Goal: Task Accomplishment & Management: Use online tool/utility

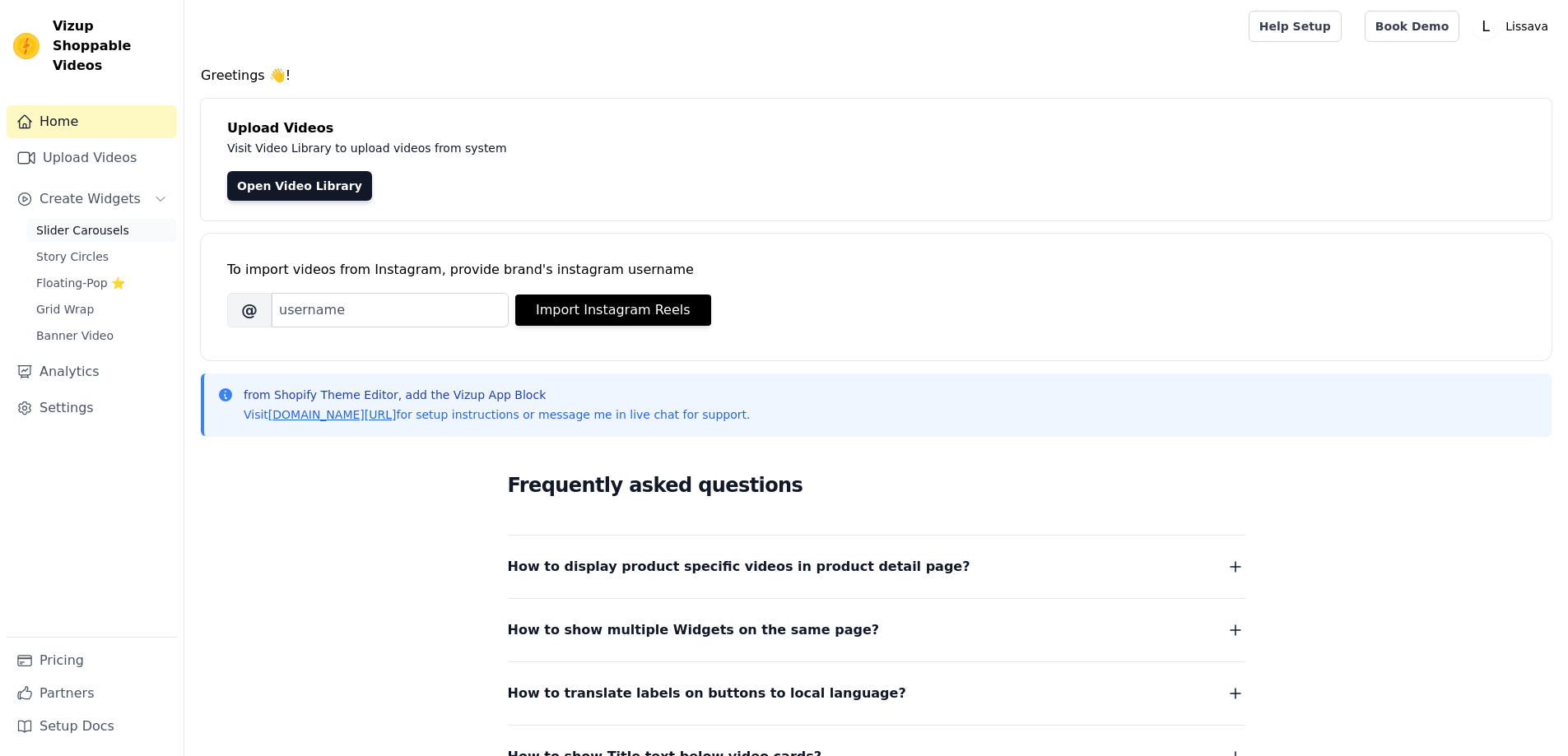
click at [96, 219] on link "Slider Carousels" at bounding box center [101, 230] width 150 height 23
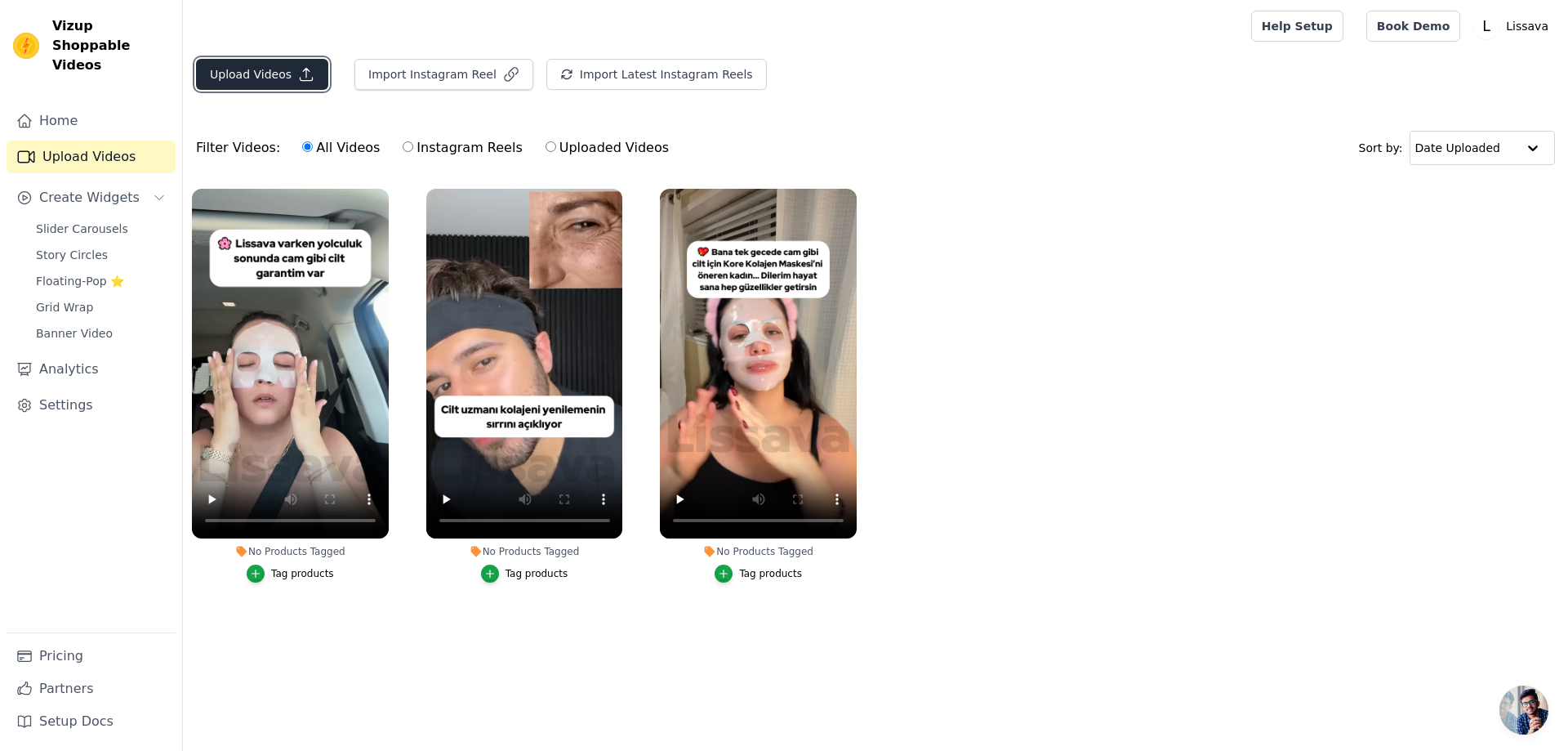
click at [298, 73] on icon "button" at bounding box center [307, 74] width 16 height 16
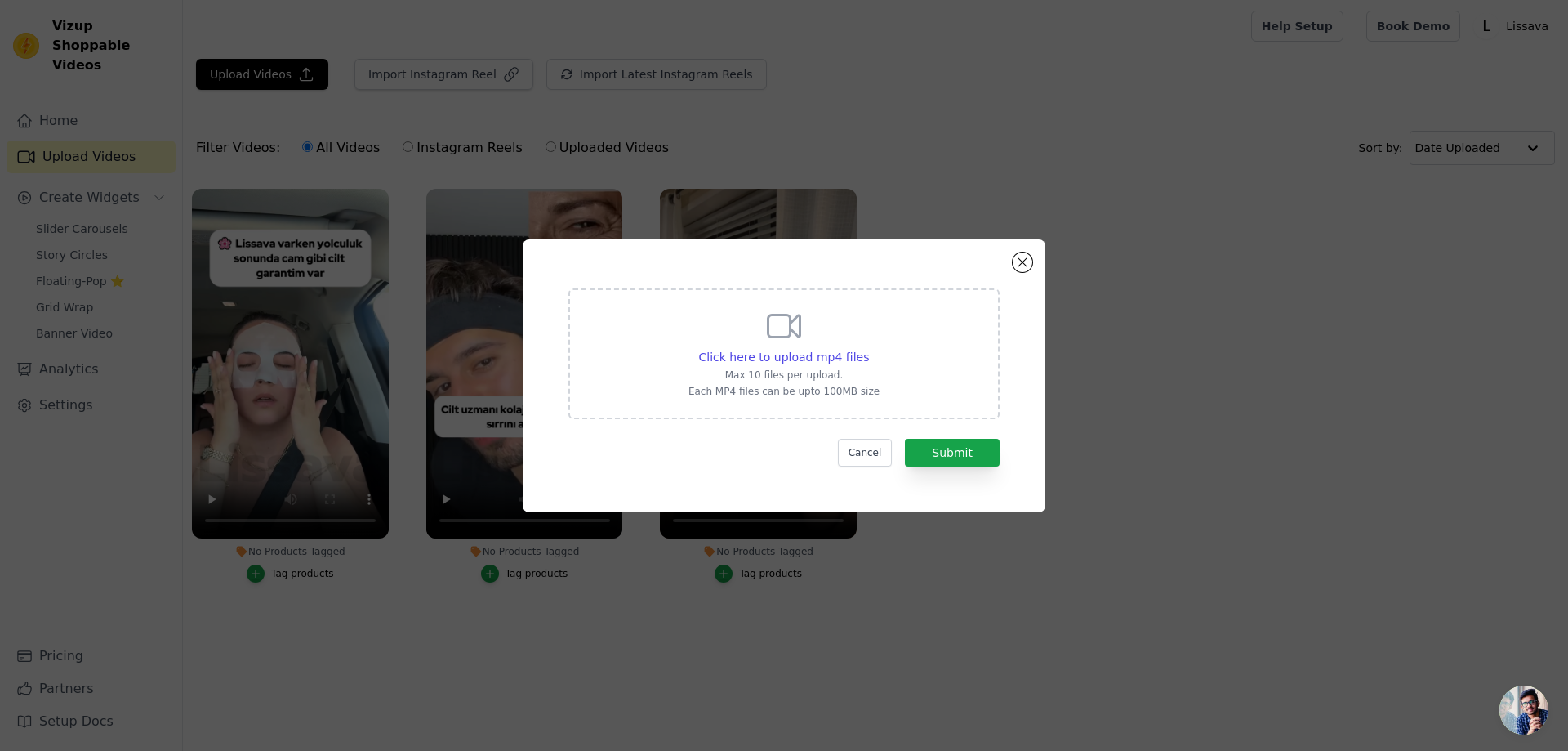
click at [786, 368] on p "Max 10 files per upload." at bounding box center [784, 375] width 191 height 13
click at [869, 349] on input "Click here to upload mp4 files Max 10 files per upload. Each MP4 files can be u…" at bounding box center [869, 348] width 1 height 1
type input "C:\fakepath\lissavakreatif6.mp4"
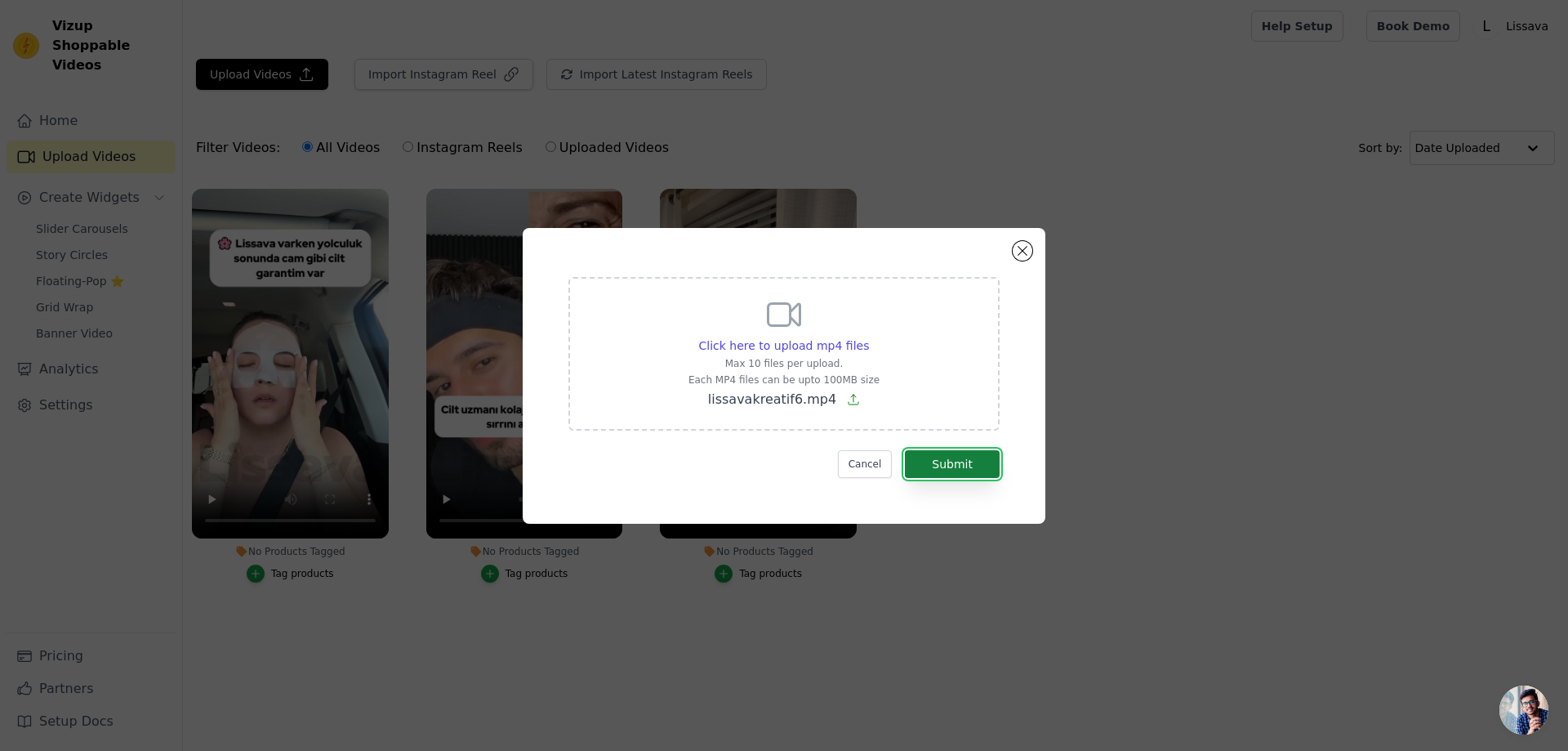
click at [944, 463] on button "Submit" at bounding box center [953, 464] width 95 height 27
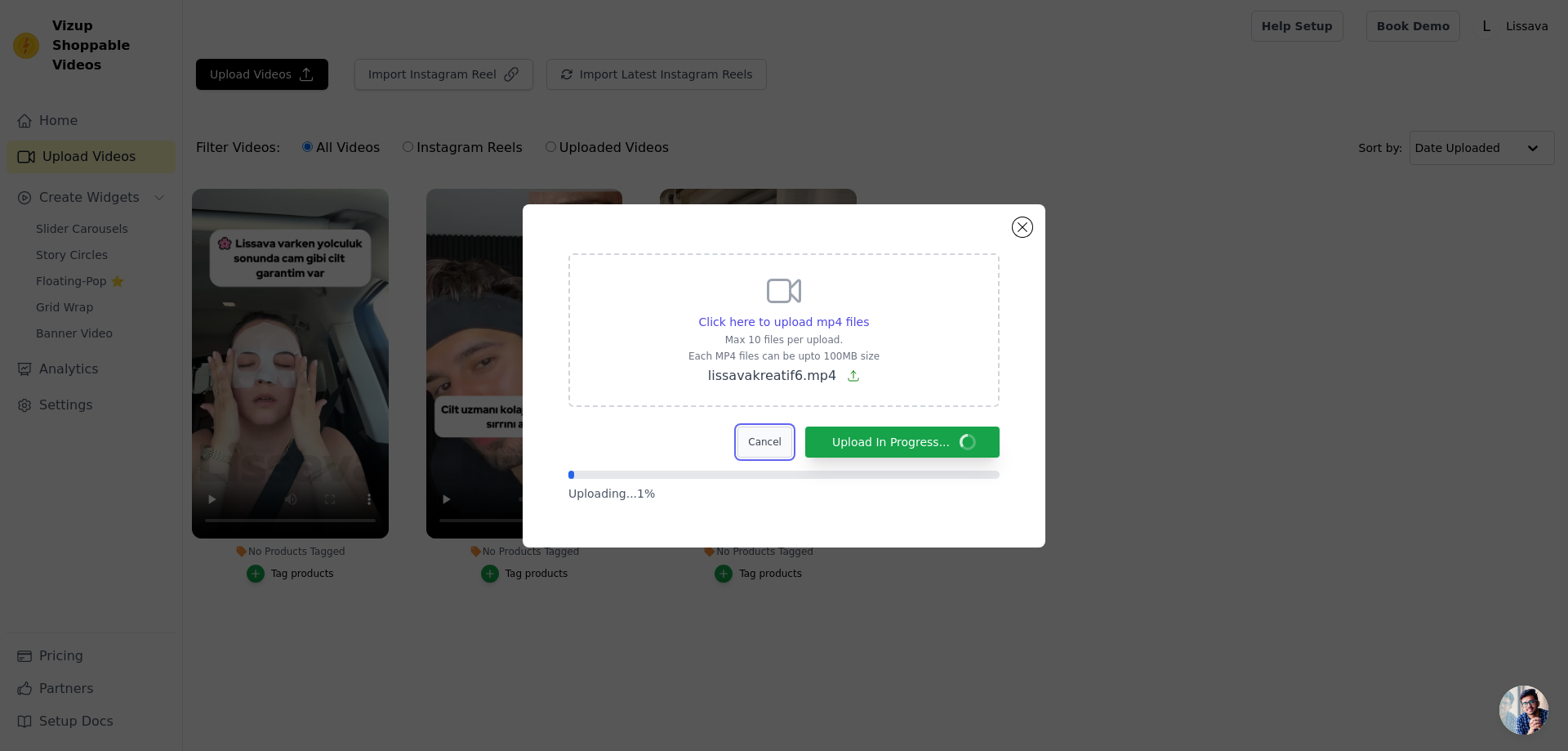
click at [764, 430] on button "Cancel" at bounding box center [765, 442] width 55 height 31
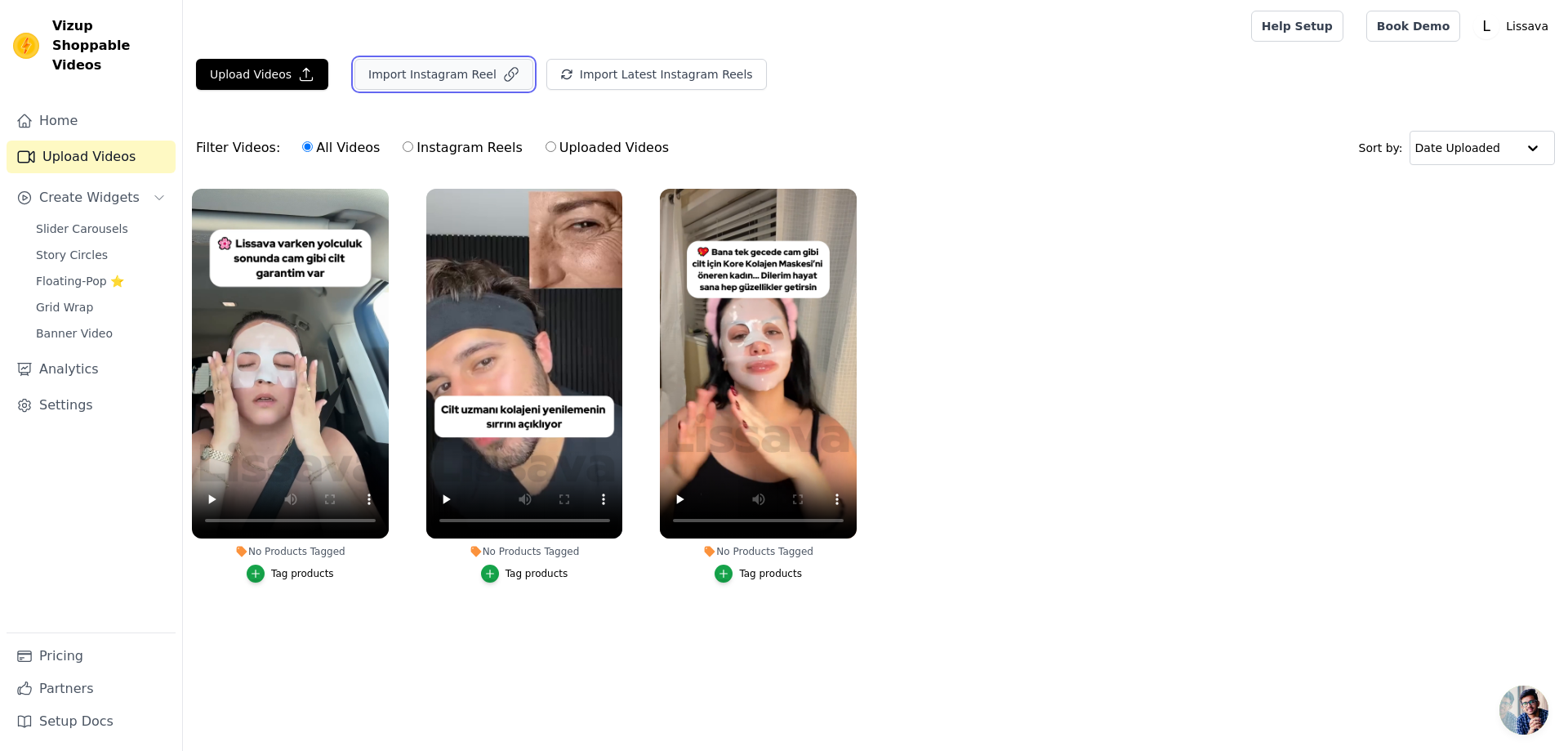
click at [464, 80] on button "Import Instagram Reel" at bounding box center [443, 74] width 178 height 31
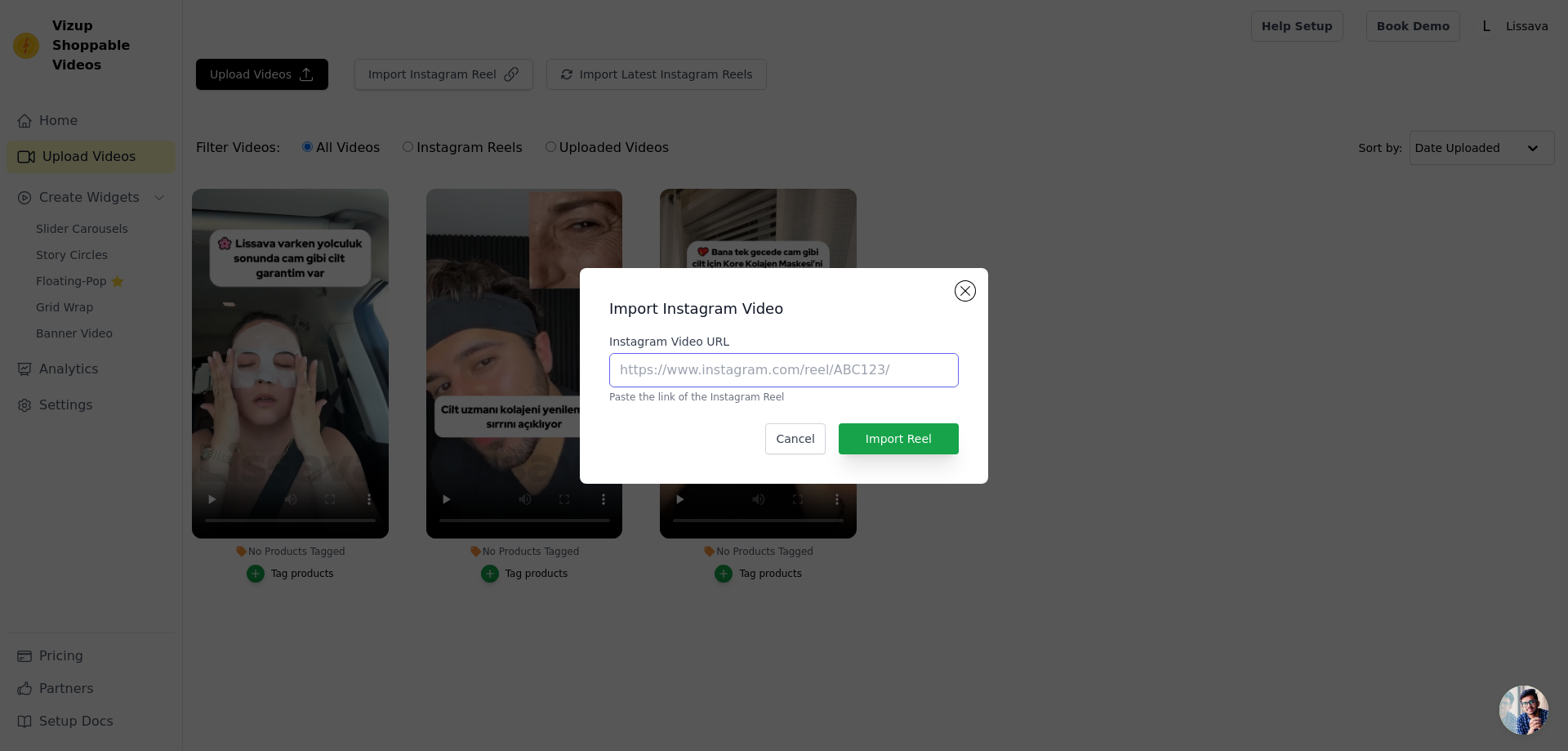
drag, startPoint x: 736, startPoint y: 385, endPoint x: 741, endPoint y: 369, distance: 16.8
click at [735, 377] on input "Instagram Video URL" at bounding box center [784, 369] width 350 height 34
paste input "[URL][DOMAIN_NAME]"
type input "[URL][DOMAIN_NAME]"
drag, startPoint x: 918, startPoint y: 326, endPoint x: 925, endPoint y: 410, distance: 84.3
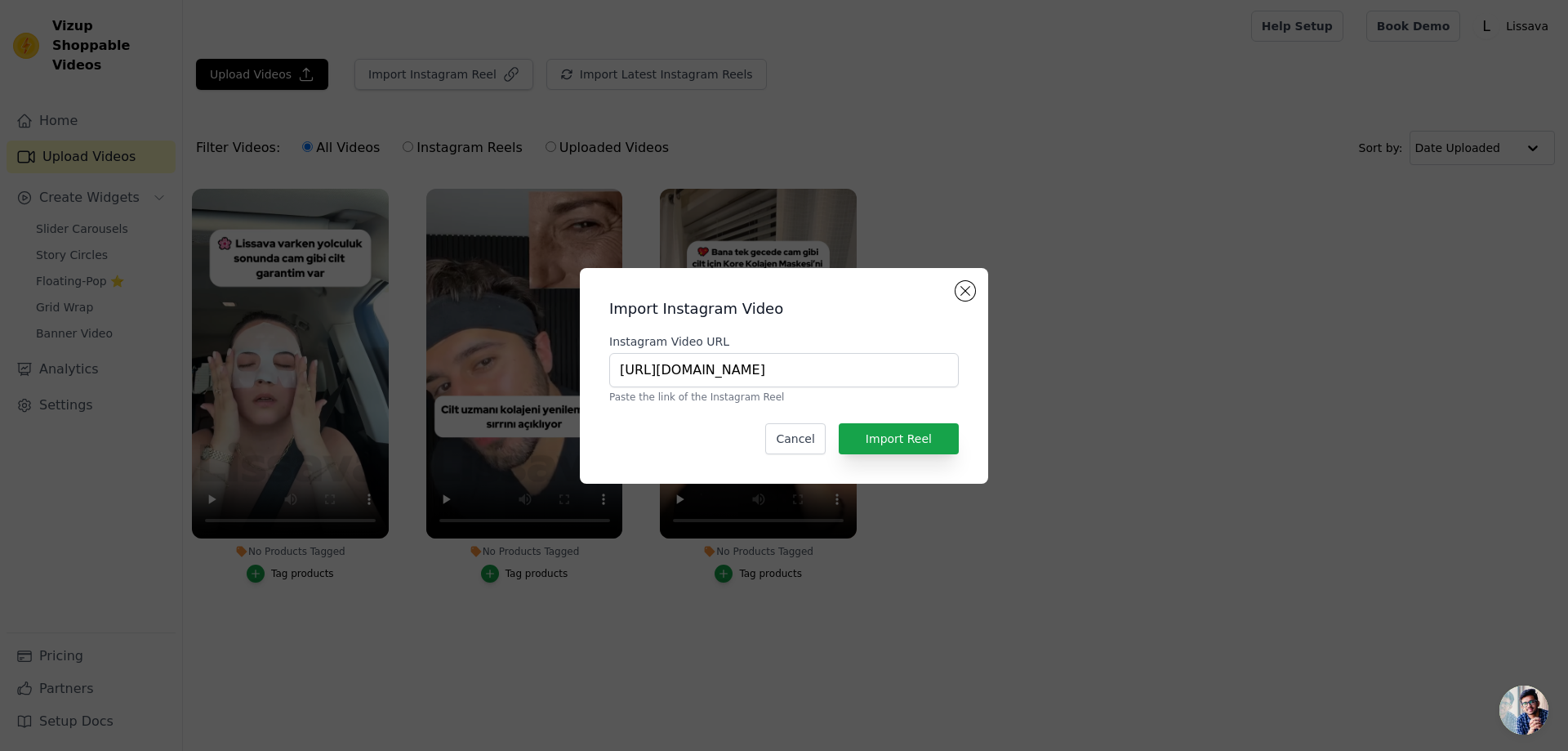
click at [918, 326] on div "Import Instagram Video Instagram Video URL [URL][DOMAIN_NAME] Paste the link of…" at bounding box center [784, 376] width 383 height 190
click at [929, 446] on button "Import Reel" at bounding box center [898, 439] width 120 height 31
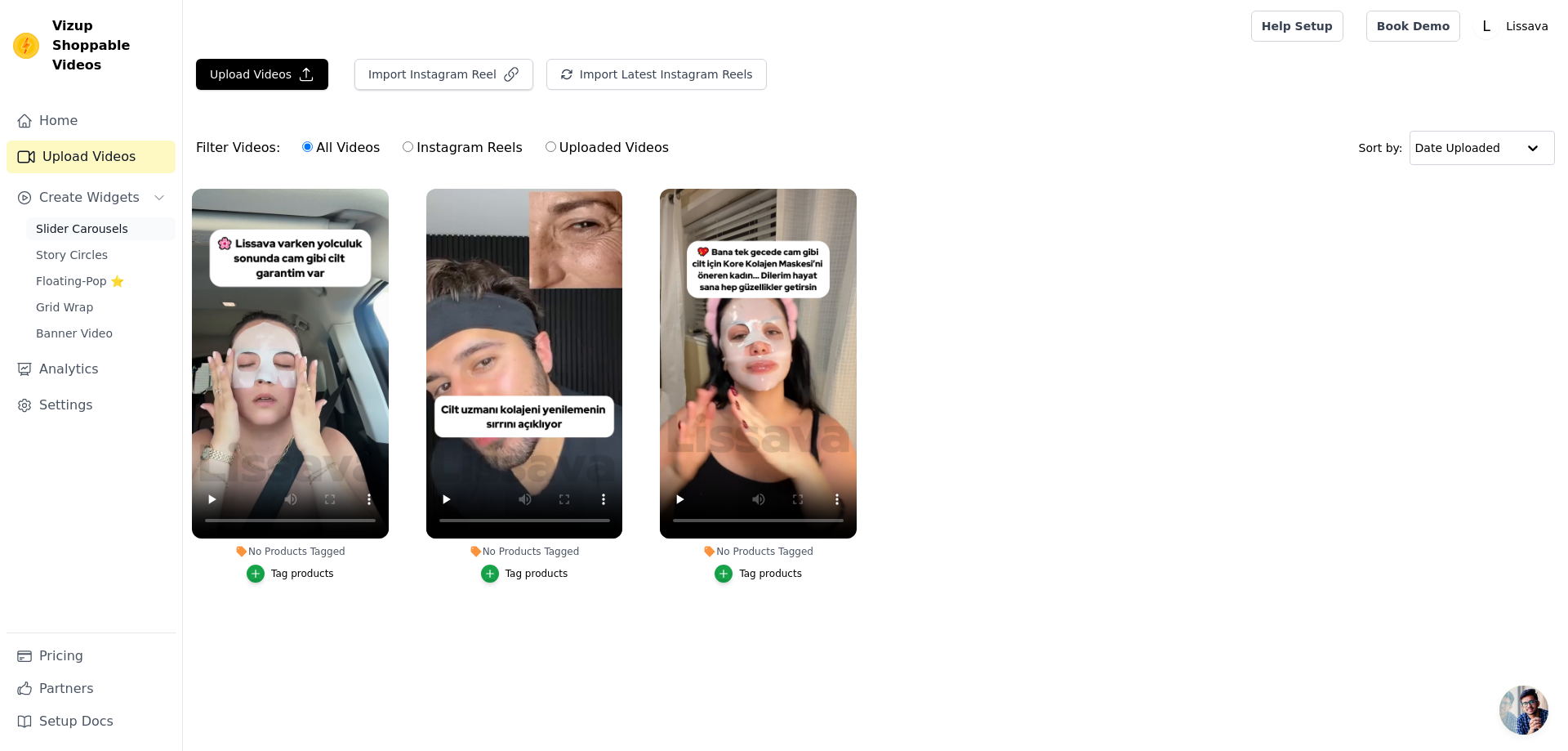
click at [95, 221] on span "Slider Carousels" at bounding box center [81, 229] width 92 height 16
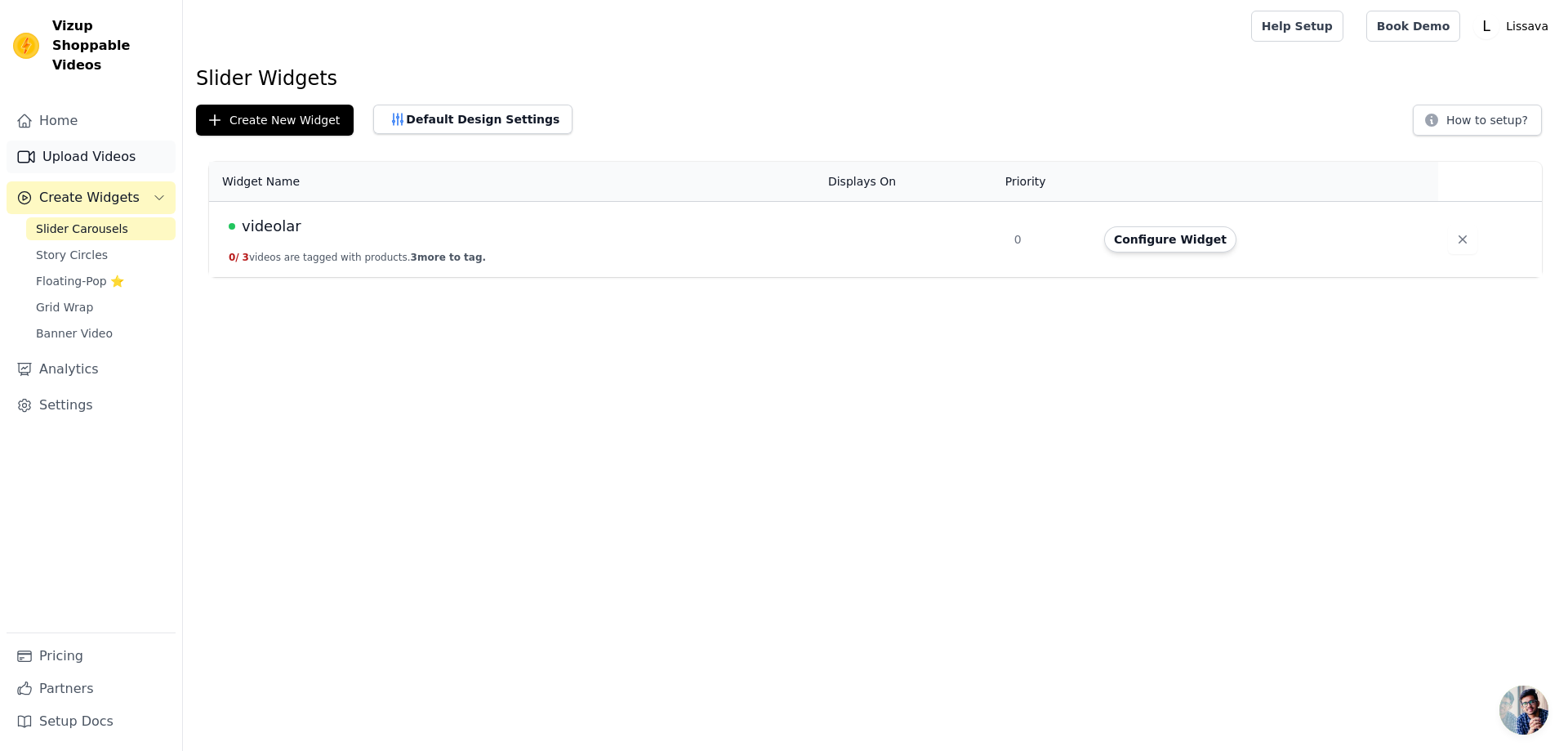
click at [111, 143] on link "Upload Videos" at bounding box center [91, 157] width 169 height 33
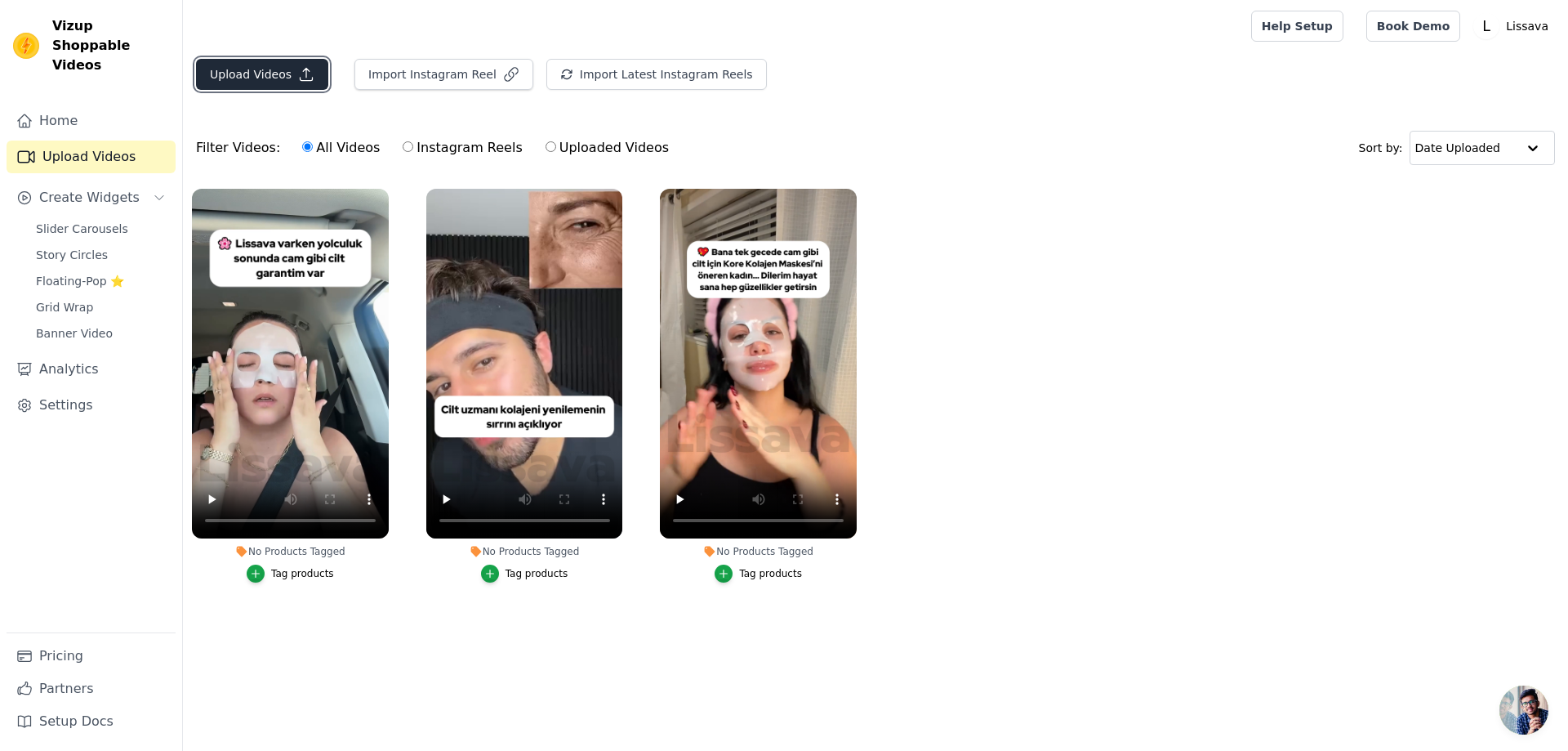
click at [245, 75] on button "Upload Videos" at bounding box center [262, 74] width 133 height 31
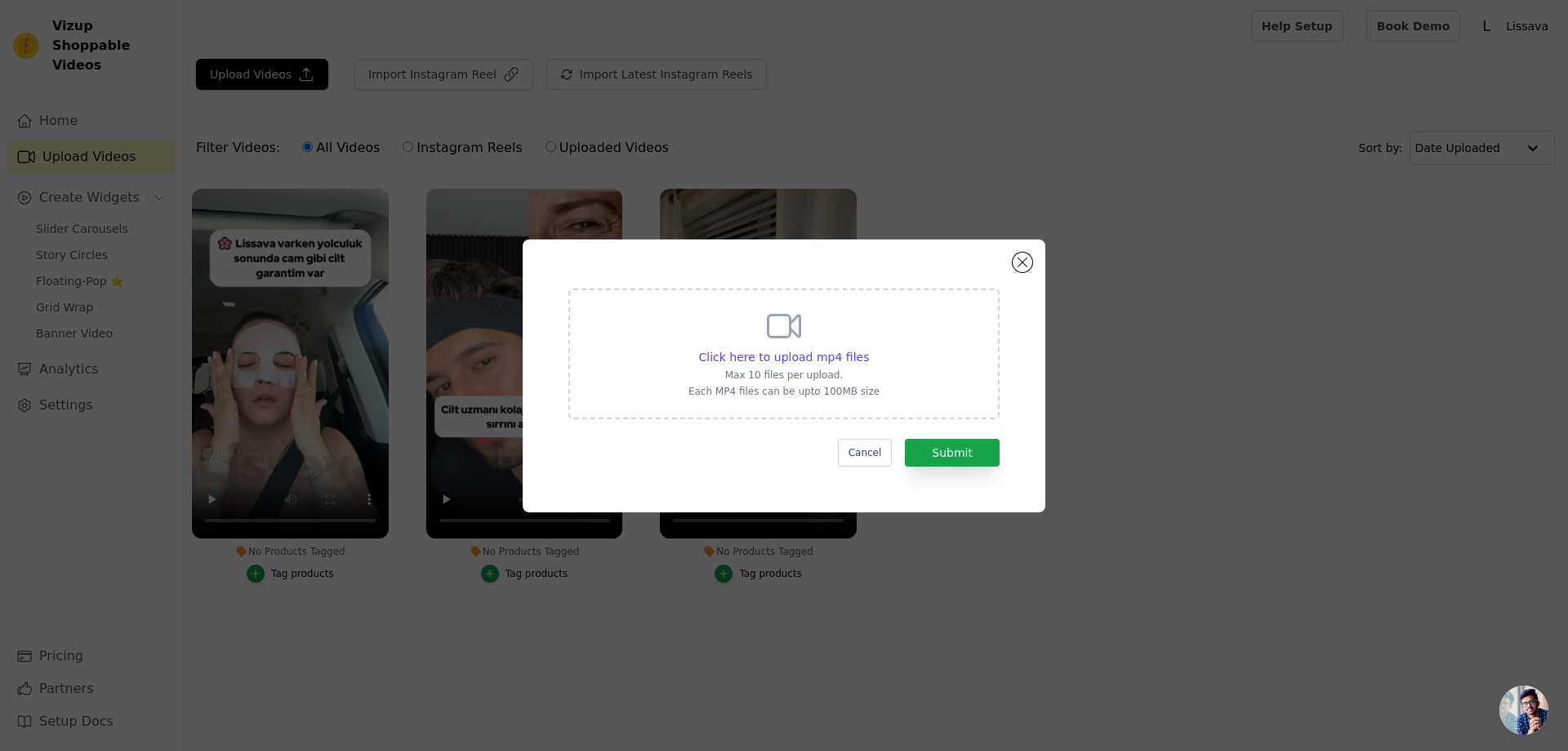
click at [719, 320] on div "Click here to upload mp4 files Max 10 files per upload. Each MP4 files can be u…" at bounding box center [784, 353] width 191 height 92
click at [869, 348] on input "Click here to upload mp4 files Max 10 files per upload. Each MP4 files can be u…" at bounding box center [869, 348] width 1 height 1
type input "C:\fakepath\lissavakreatif6.mp4"
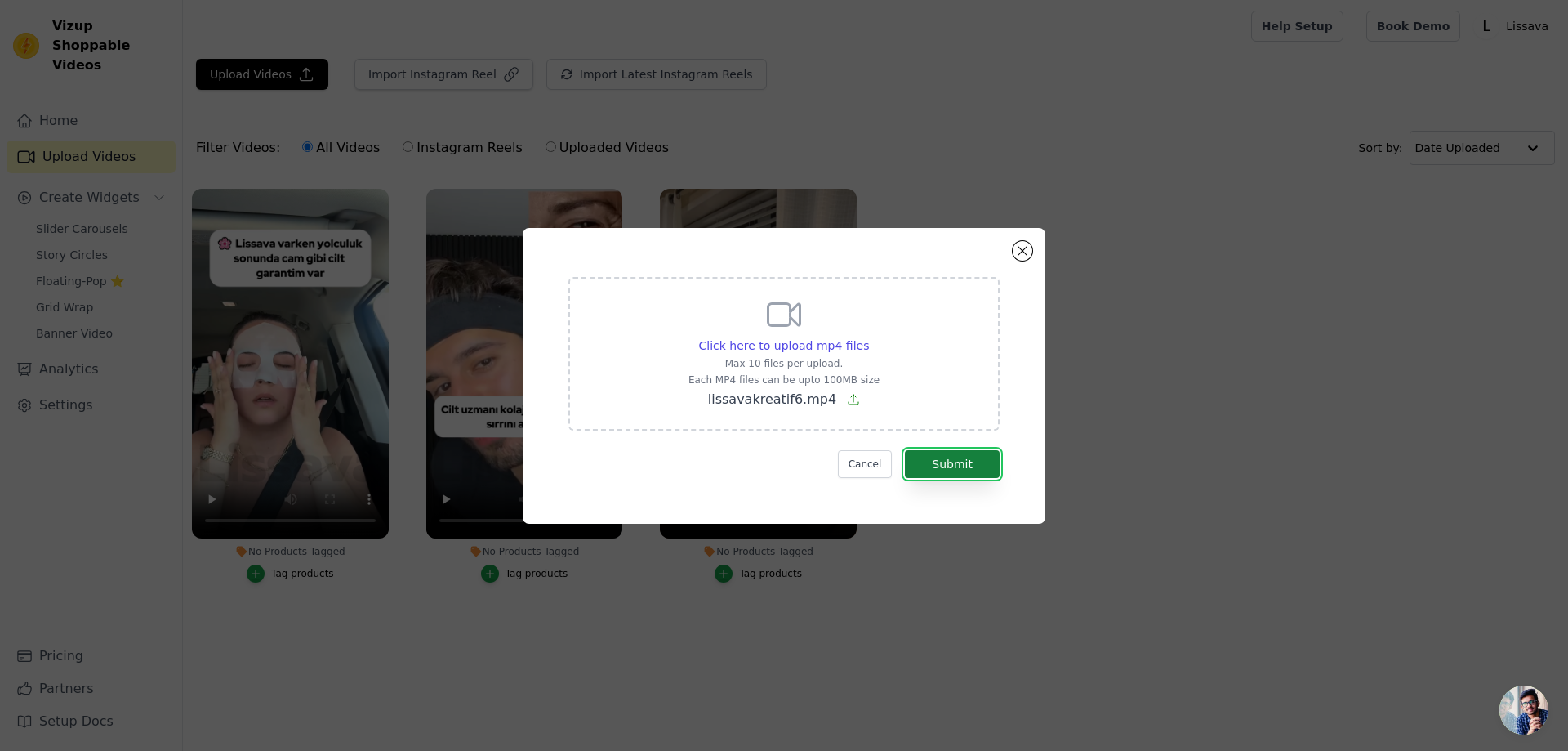
click at [948, 460] on button "Submit" at bounding box center [953, 464] width 95 height 27
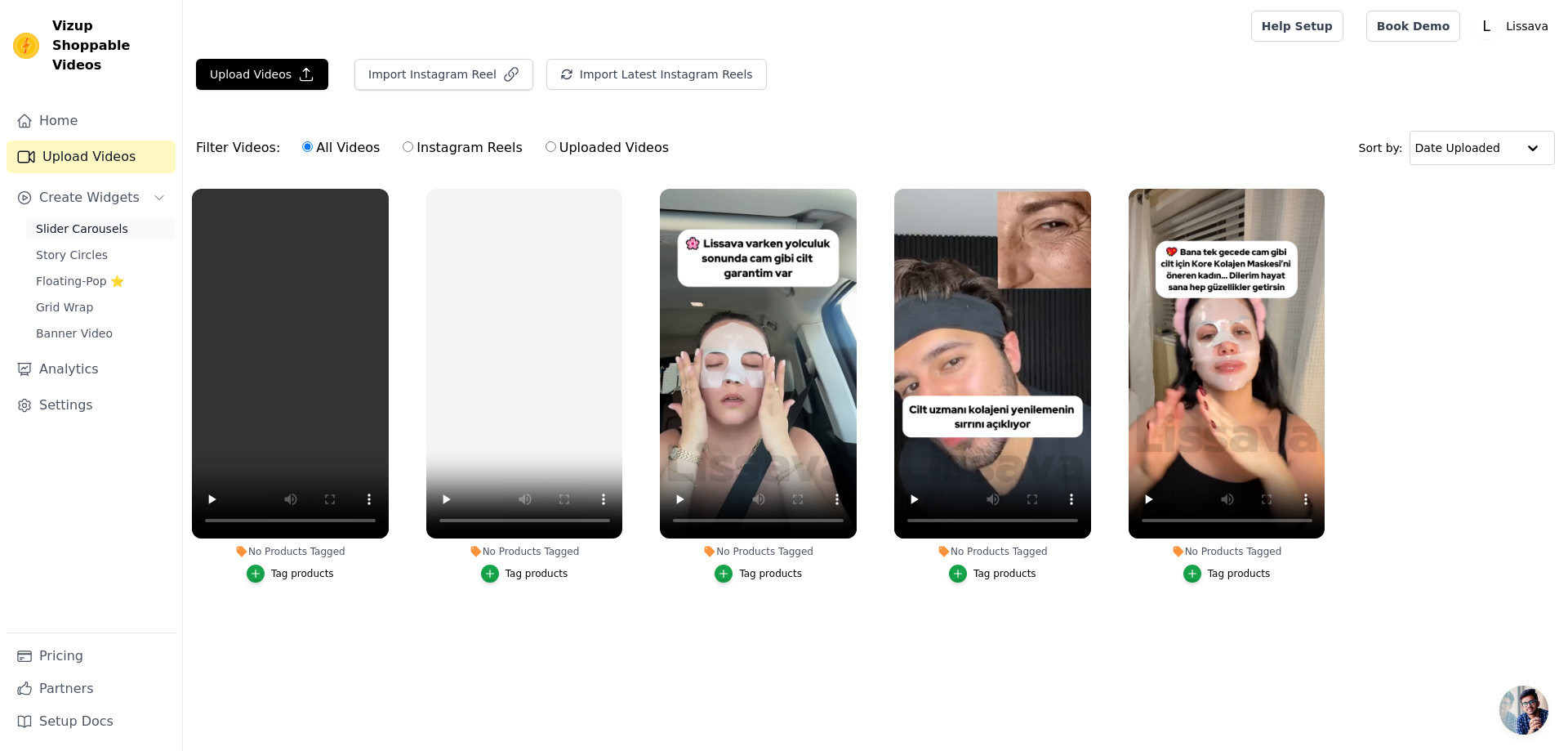
click at [92, 221] on span "Slider Carousels" at bounding box center [81, 229] width 92 height 16
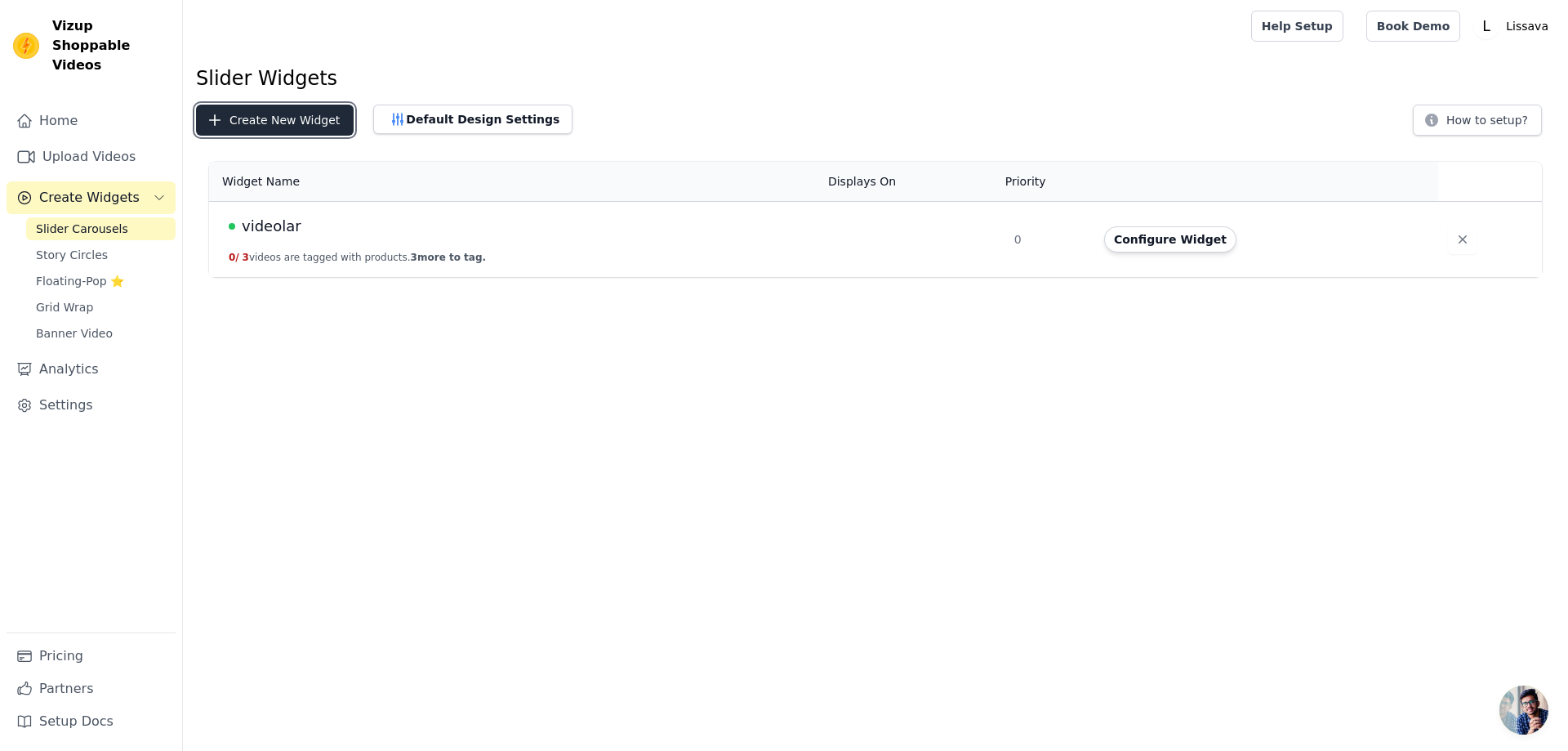
click at [329, 115] on button "Create New Widget" at bounding box center [275, 120] width 157 height 31
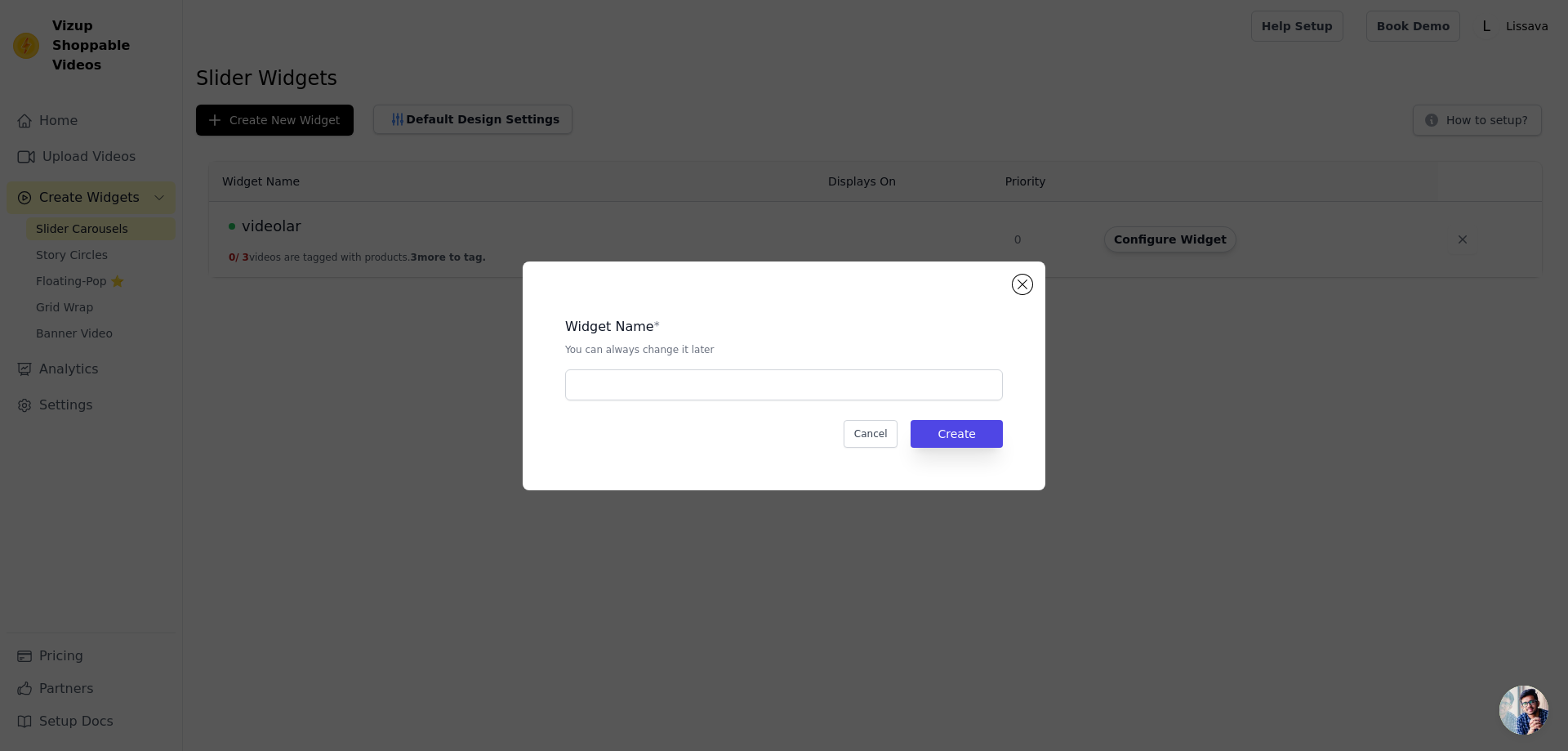
drag, startPoint x: 1014, startPoint y: 272, endPoint x: 1078, endPoint y: 266, distance: 64.3
click at [1014, 271] on div "Widget Name * You can always change it later Cancel Create" at bounding box center [784, 376] width 523 height 229
click at [1035, 287] on div "Widget Name * You can always change it later Cancel Create" at bounding box center [784, 376] width 523 height 229
click at [1029, 285] on button "Close modal" at bounding box center [1022, 284] width 19 height 19
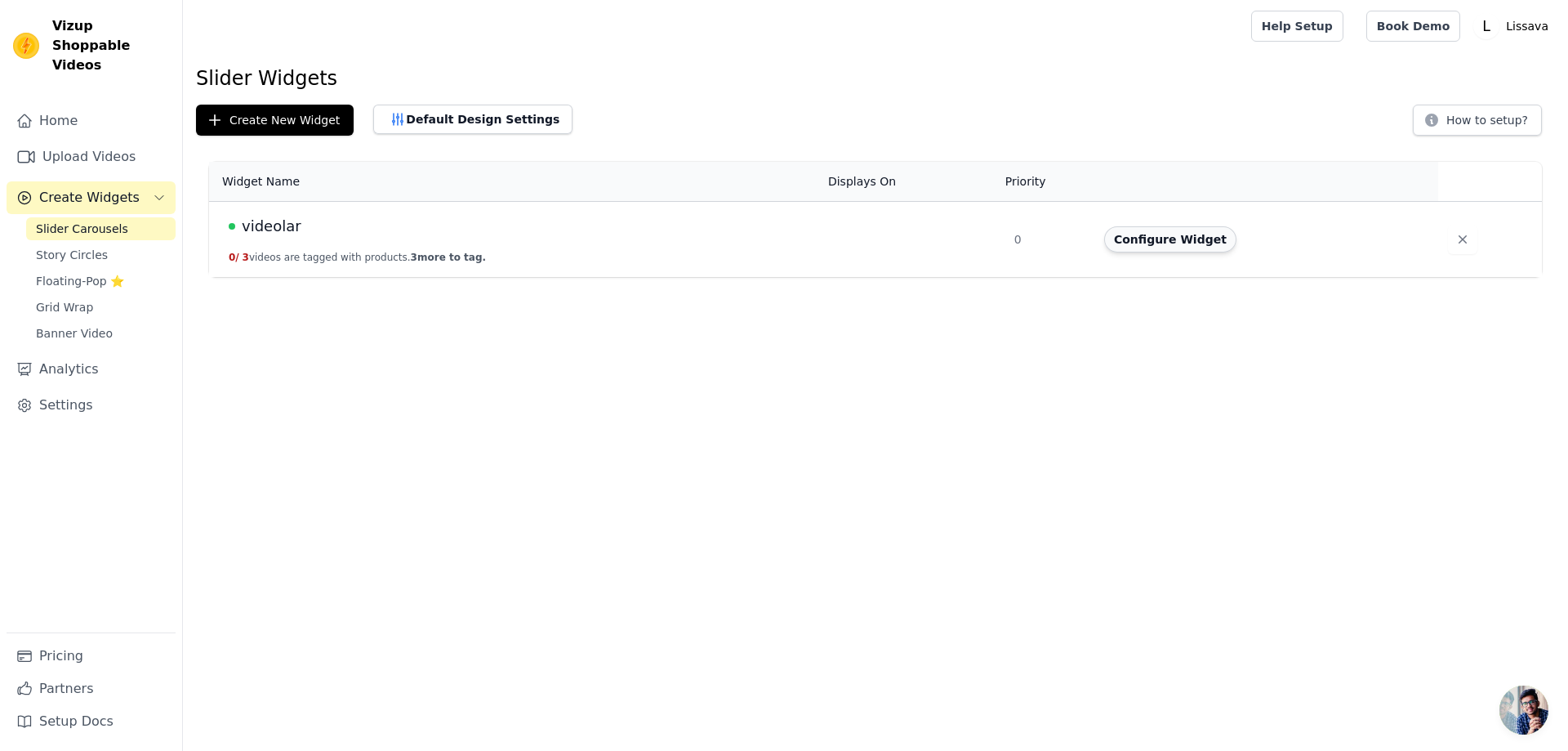
click at [1143, 238] on button "Configure Widget" at bounding box center [1170, 239] width 133 height 27
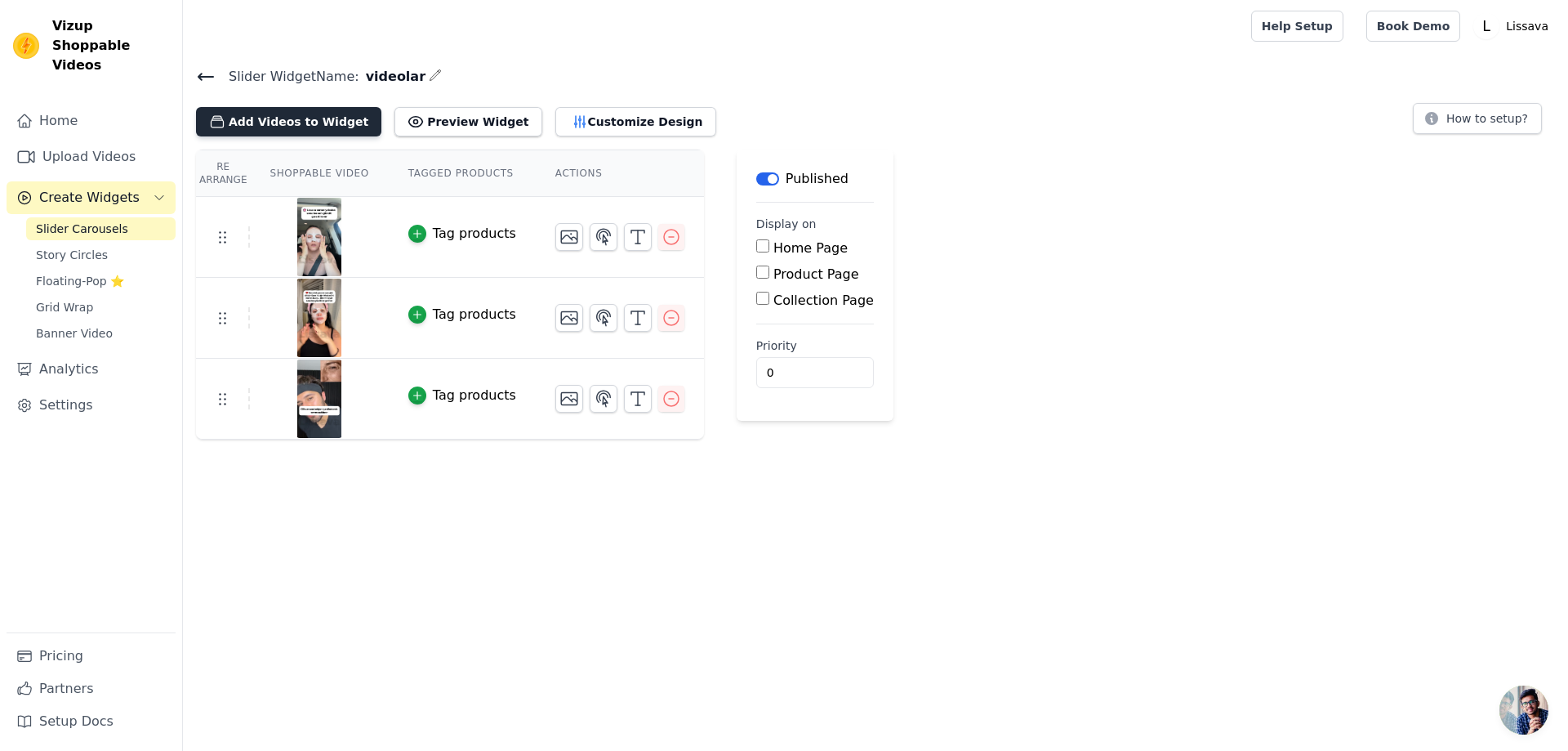
click at [254, 128] on button "Add Videos to Widget" at bounding box center [288, 122] width 186 height 29
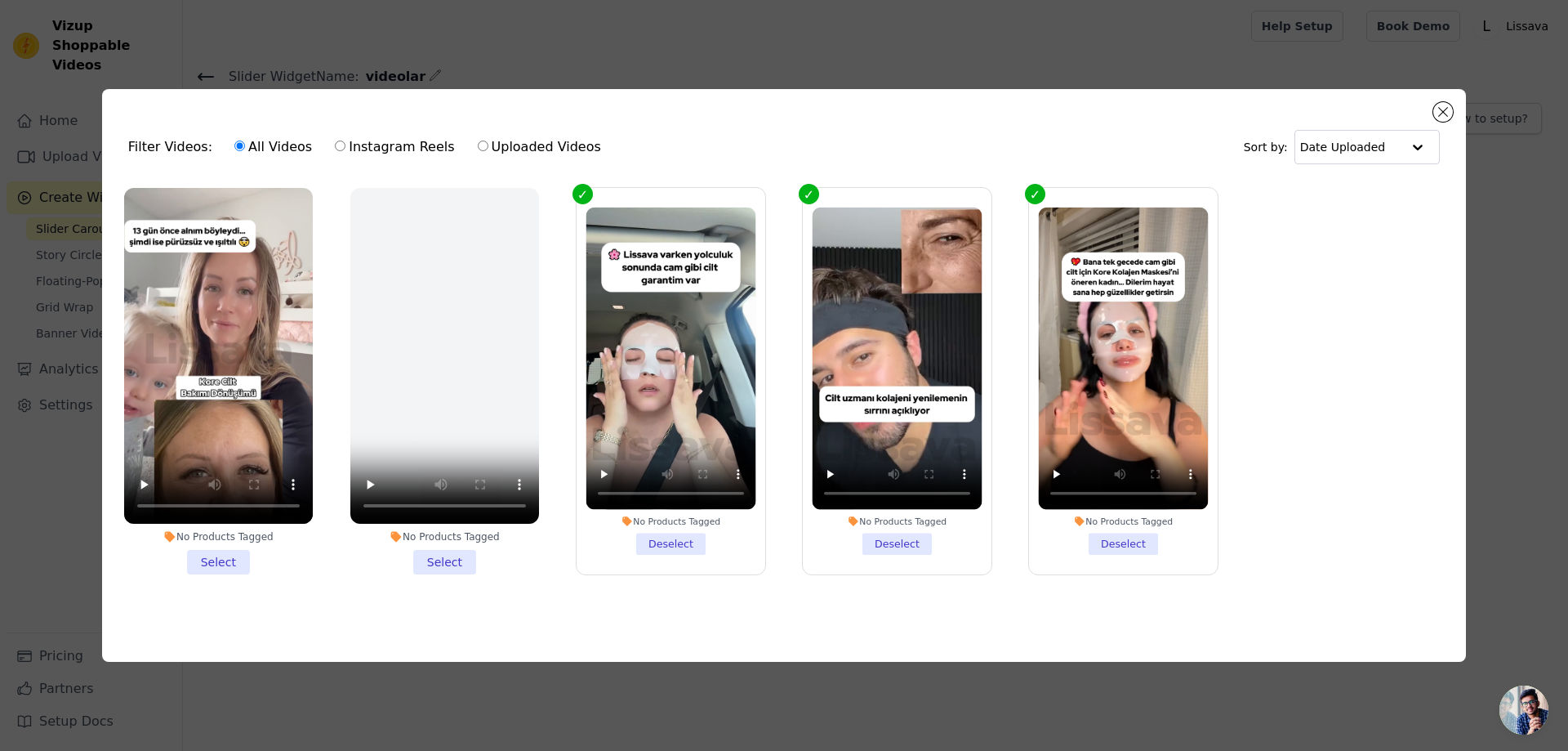
click at [247, 560] on li "No Products Tagged Select" at bounding box center [219, 381] width 189 height 386
click at [0, 0] on input "No Products Tagged Select" at bounding box center [0, 0] width 0 height 0
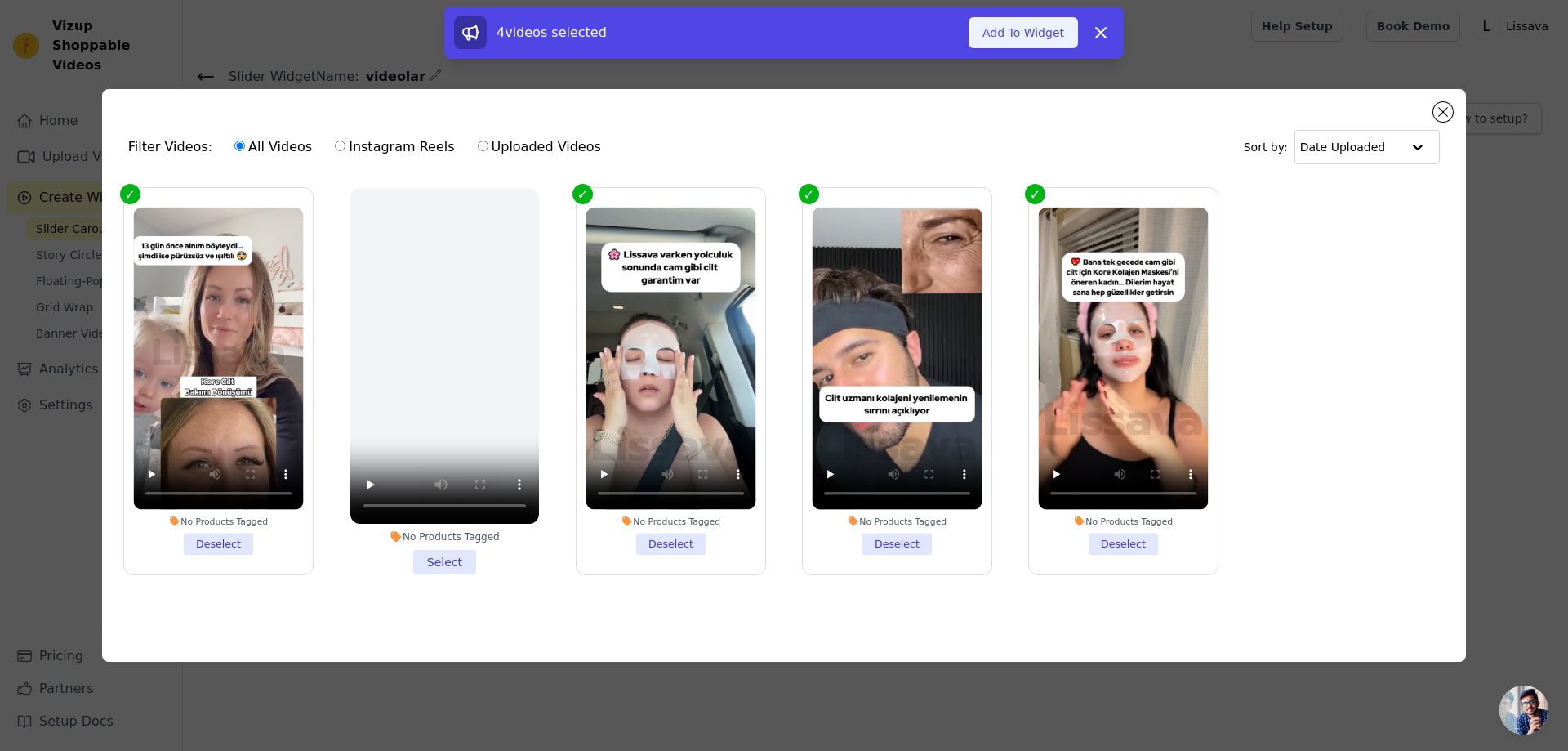
click at [1027, 40] on button "Add To Widget" at bounding box center [1023, 33] width 110 height 31
